Goal: Transaction & Acquisition: Download file/media

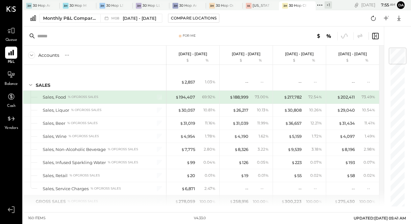
click at [198, 53] on p "[DATE] - [DATE]" at bounding box center [193, 54] width 29 height 4
click at [42, 7] on div at bounding box center [48, 5] width 22 height 9
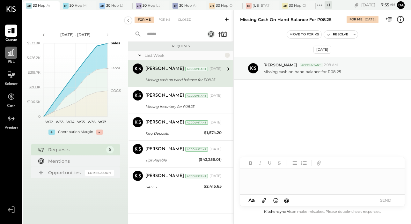
click at [7, 52] on icon at bounding box center [11, 52] width 8 height 8
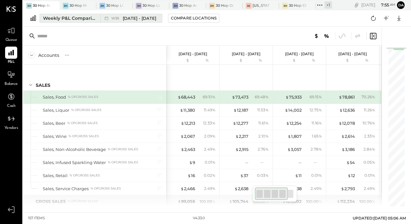
click at [136, 18] on span "[DATE] - [DATE]" at bounding box center [139, 18] width 33 height 6
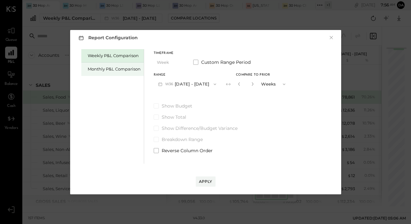
click at [117, 70] on div "Monthly P&L Comparison" at bounding box center [114, 69] width 53 height 6
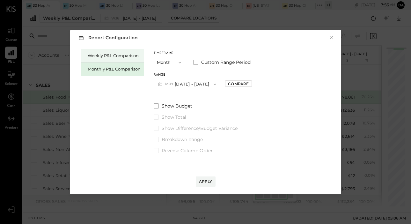
click at [118, 60] on div "Weekly P&L Comparison" at bounding box center [112, 55] width 62 height 13
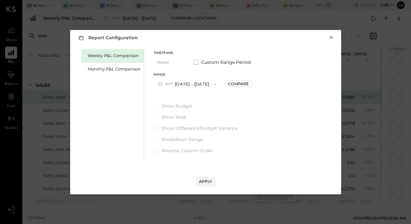
click at [330, 36] on button "×" at bounding box center [331, 37] width 6 height 6
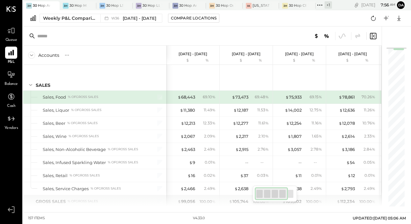
click at [373, 33] on icon at bounding box center [373, 36] width 6 height 6
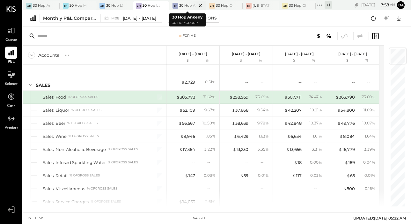
click at [188, 4] on div at bounding box center [195, 5] width 22 height 9
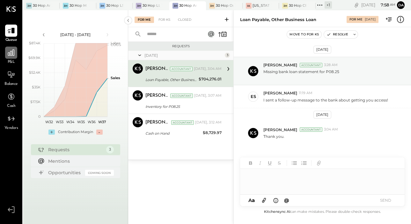
click at [9, 53] on icon at bounding box center [11, 52] width 8 height 8
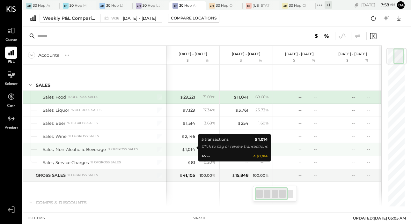
scroll to position [0, 0]
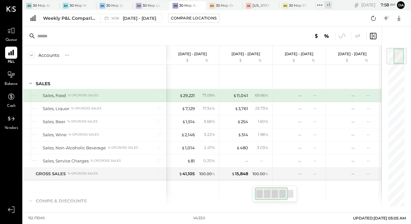
click at [292, 196] on div at bounding box center [290, 194] width 6 height 8
click at [274, 195] on div at bounding box center [271, 193] width 33 height 13
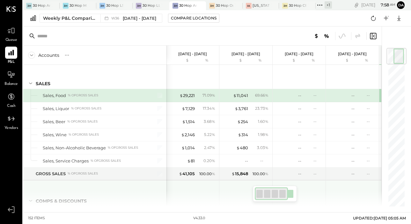
click at [222, 195] on div at bounding box center [245, 193] width 53 height 26
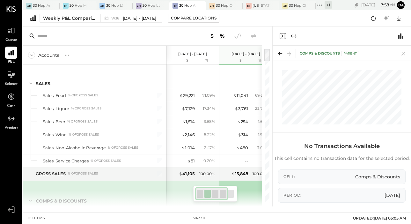
click at [116, 38] on input "text" at bounding box center [81, 35] width 88 height 11
click at [405, 52] on icon at bounding box center [403, 54] width 4 height 4
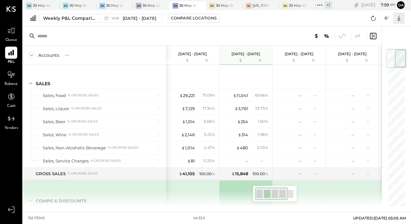
click at [401, 21] on icon at bounding box center [399, 18] width 8 height 8
click at [246, 32] on div at bounding box center [301, 36] width 151 height 8
click at [11, 52] on icon at bounding box center [11, 53] width 6 height 6
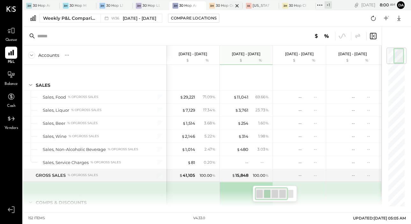
click at [221, 6] on div at bounding box center [231, 5] width 22 height 9
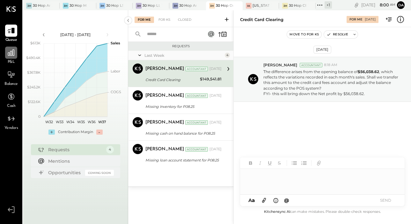
click at [12, 55] on icon at bounding box center [11, 52] width 8 height 8
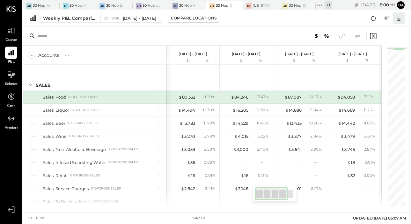
click at [398, 20] on icon at bounding box center [398, 18] width 3 height 5
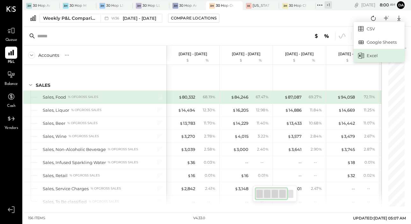
click at [376, 55] on div "Excel" at bounding box center [379, 55] width 51 height 13
